Goal: Task Accomplishment & Management: Use online tool/utility

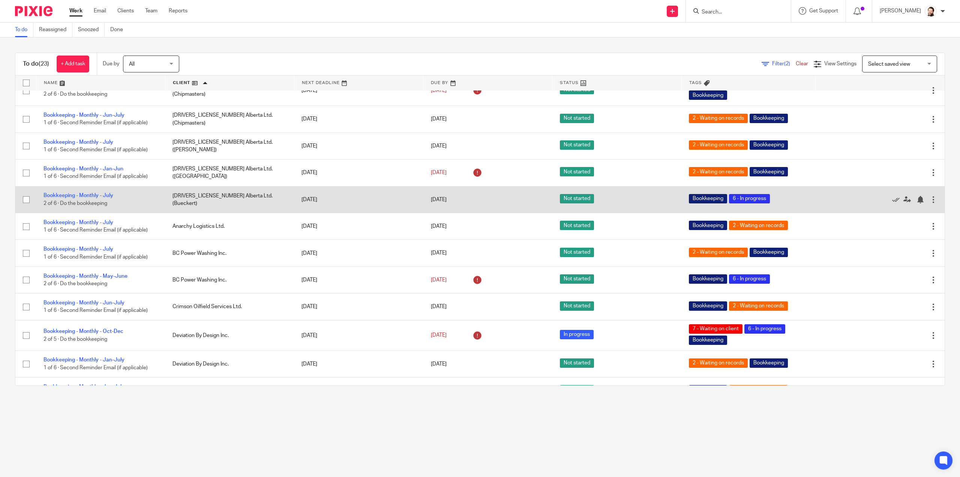
scroll to position [113, 0]
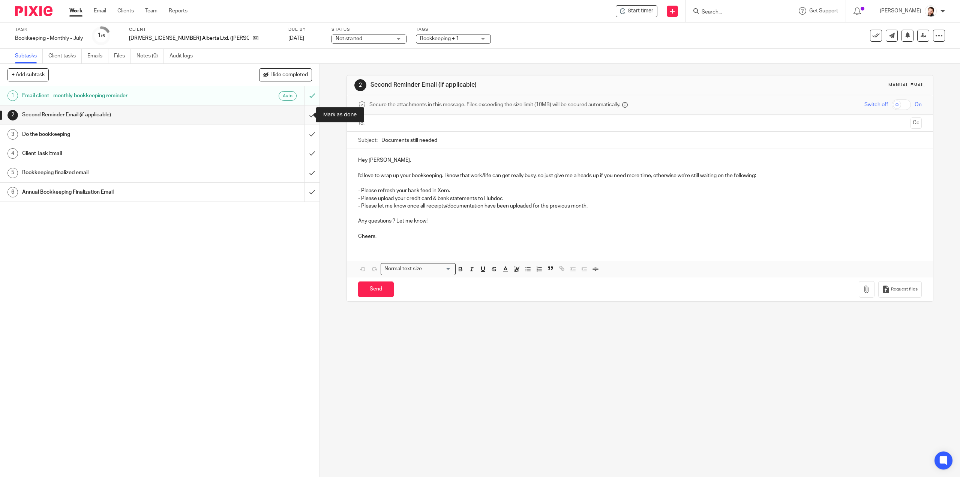
click at [305, 119] on input "submit" at bounding box center [160, 114] width 320 height 19
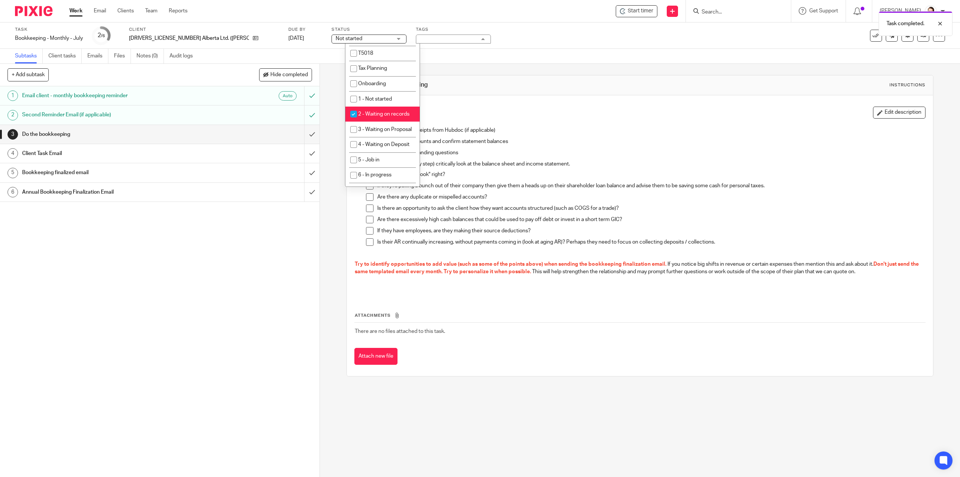
click at [387, 115] on span "2 - Waiting on records" at bounding box center [383, 113] width 51 height 5
checkbox input "false"
click at [386, 108] on li "6 - In progress" at bounding box center [382, 99] width 74 height 15
checkbox input "true"
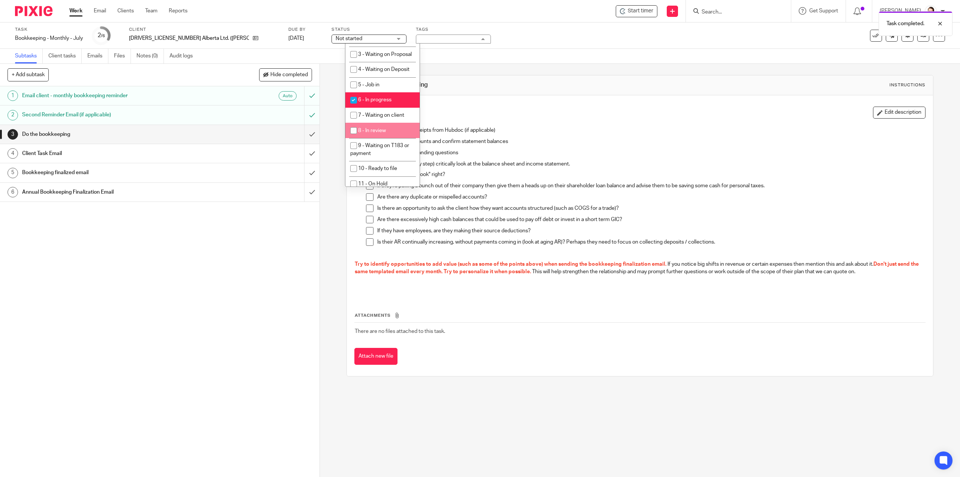
drag, startPoint x: 290, startPoint y: 278, endPoint x: 300, endPoint y: 268, distance: 14.1
click at [293, 276] on div "1 Email client - monthly bookkeeping reminder Auto 2 Second Reminder Email (if …" at bounding box center [160, 281] width 320 height 390
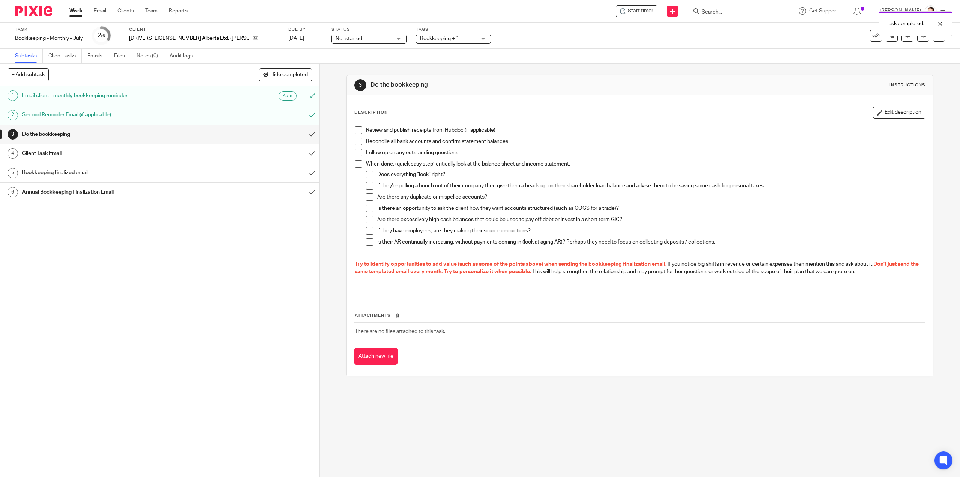
click at [355, 129] on span at bounding box center [359, 130] width 8 height 8
drag, startPoint x: 360, startPoint y: 139, endPoint x: 356, endPoint y: 144, distance: 7.2
click at [360, 139] on li "Reconcile all bank accounts and confirm statement balances" at bounding box center [640, 143] width 570 height 11
click at [356, 144] on span at bounding box center [359, 142] width 8 height 8
drag, startPoint x: 355, startPoint y: 150, endPoint x: 354, endPoint y: 157, distance: 7.6
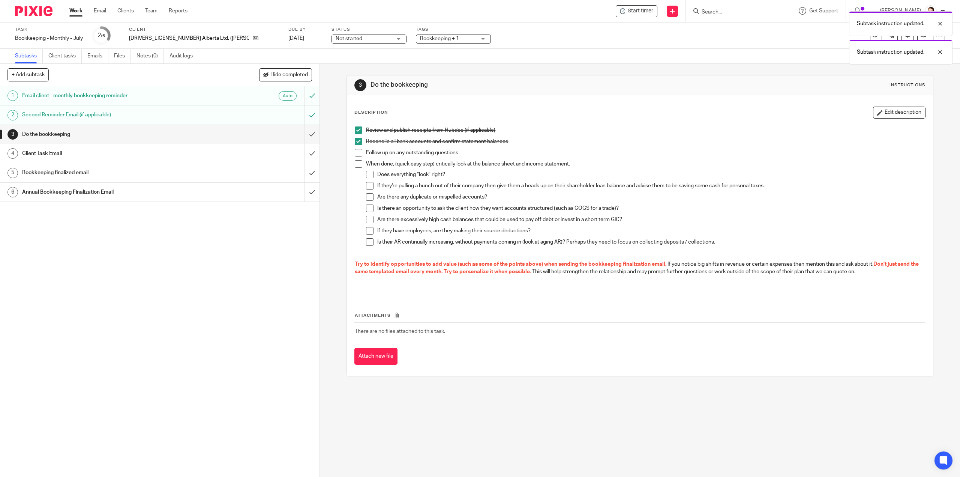
click at [355, 150] on span at bounding box center [359, 153] width 8 height 8
drag, startPoint x: 354, startPoint y: 159, endPoint x: 372, endPoint y: 167, distance: 20.3
click at [355, 159] on li "Follow up on any outstanding questions" at bounding box center [640, 154] width 570 height 11
click at [359, 168] on li "When done, (quick easy step) critically look at the balance sheet and income st…" at bounding box center [640, 206] width 570 height 92
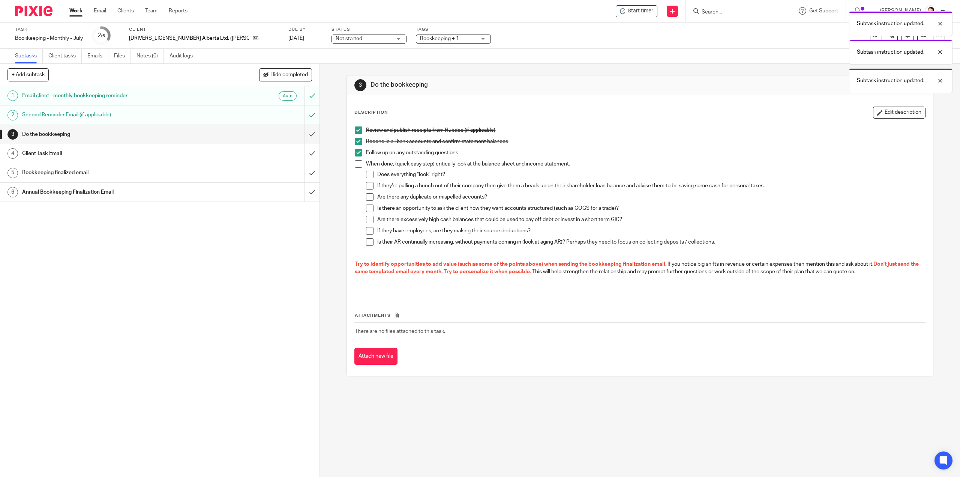
click at [355, 162] on span at bounding box center [359, 164] width 8 height 8
click at [366, 172] on span at bounding box center [370, 175] width 8 height 8
click at [366, 188] on span at bounding box center [370, 186] width 8 height 8
click at [366, 210] on span at bounding box center [370, 208] width 8 height 8
click at [368, 197] on span at bounding box center [370, 197] width 8 height 8
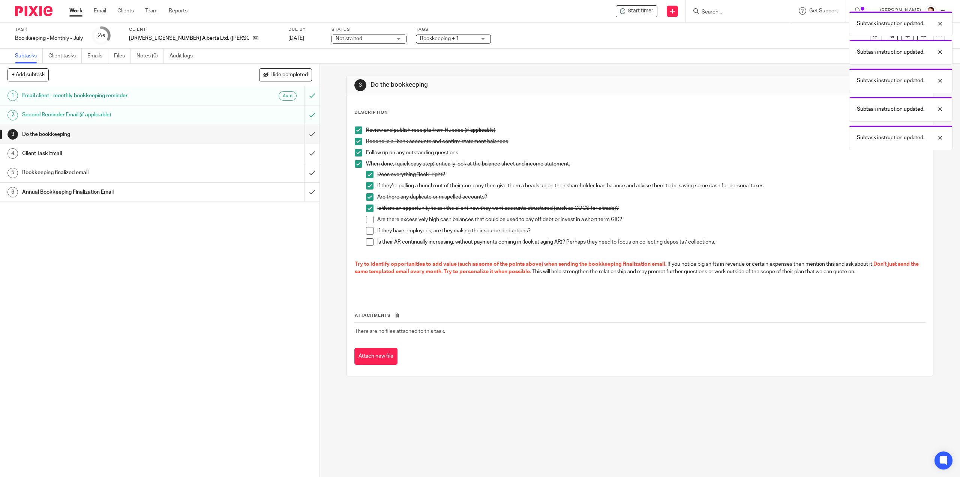
click at [369, 225] on li "Are there excessively high cash balances that could be used to pay off debt or …" at bounding box center [645, 221] width 559 height 11
click at [369, 222] on span at bounding box center [370, 220] width 8 height 8
click at [369, 228] on span at bounding box center [370, 231] width 8 height 8
click at [369, 239] on span at bounding box center [370, 242] width 8 height 8
